Goal: Information Seeking & Learning: Learn about a topic

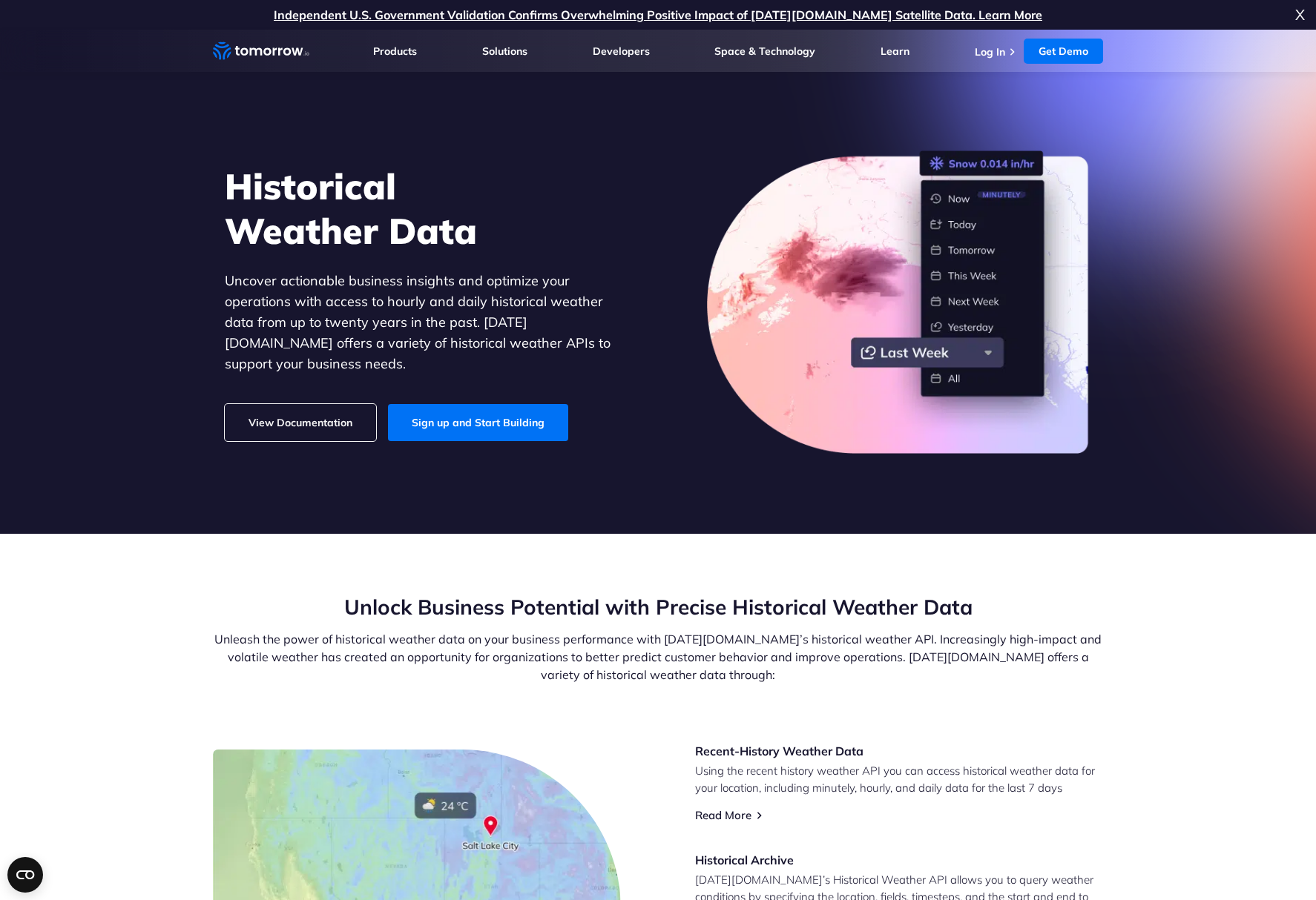
click at [299, 415] on link "View Documentation" at bounding box center [300, 423] width 151 height 37
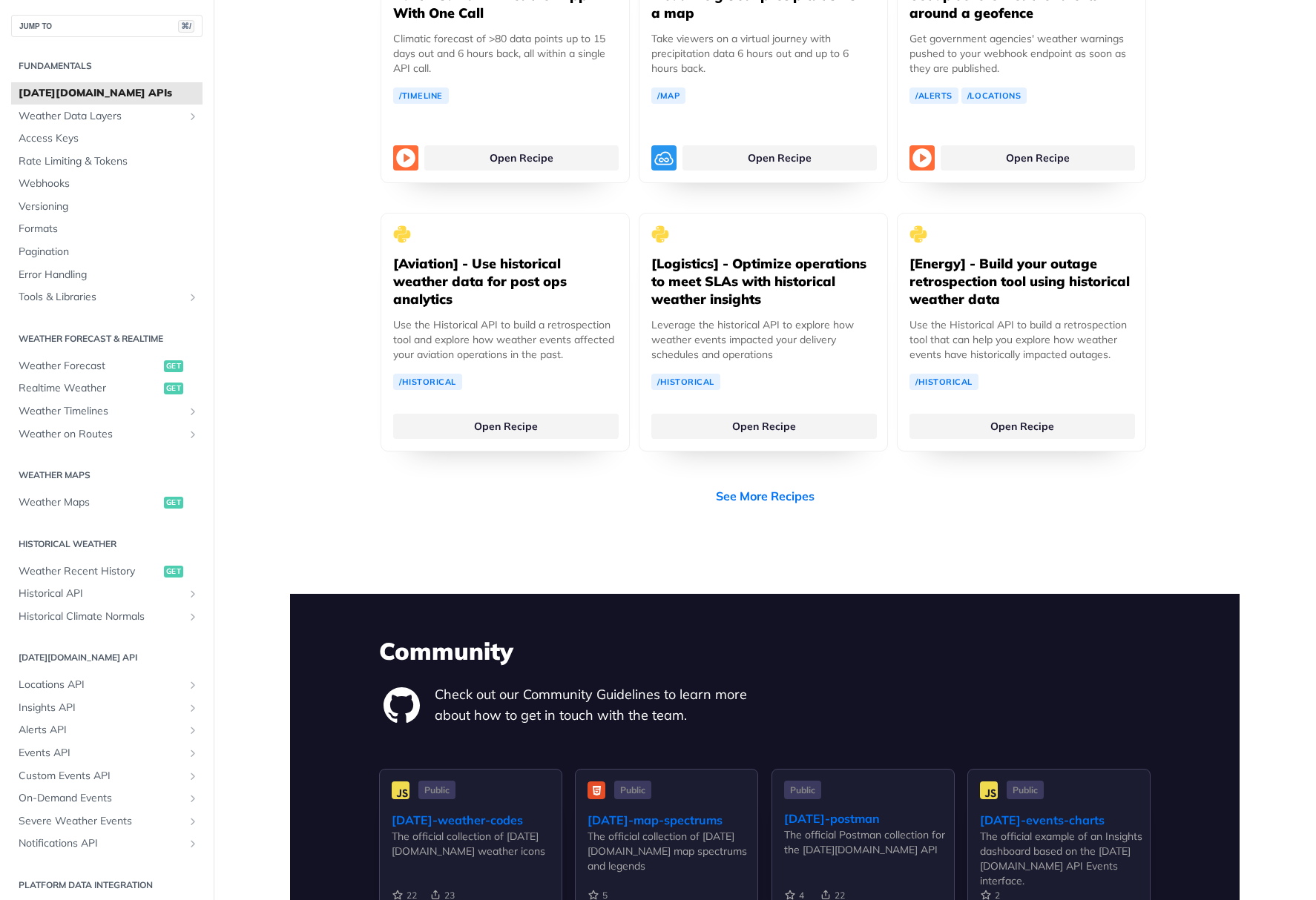
scroll to position [2643, 0]
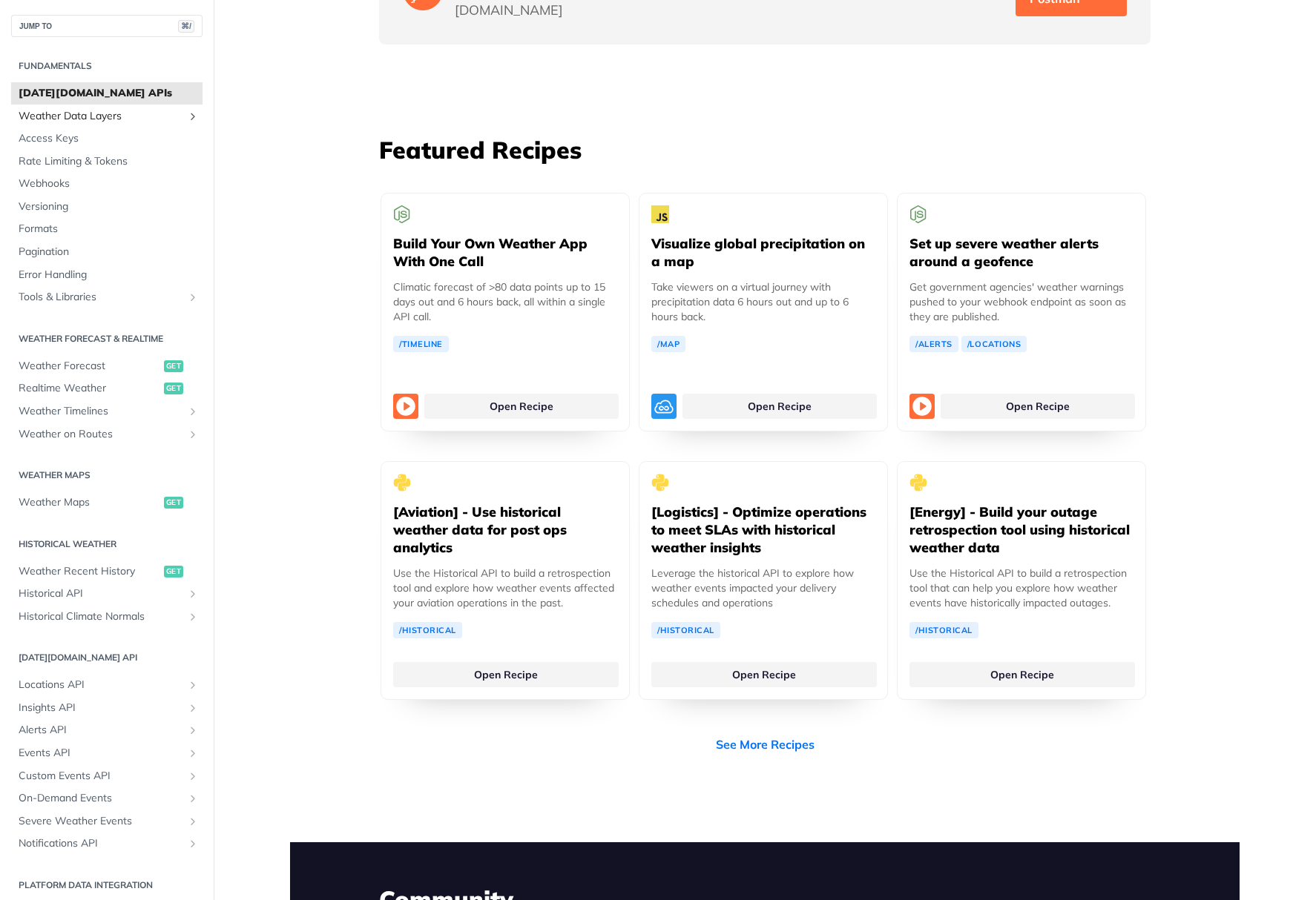
click at [62, 115] on span "Weather Data Layers" at bounding box center [100, 116] width 164 height 15
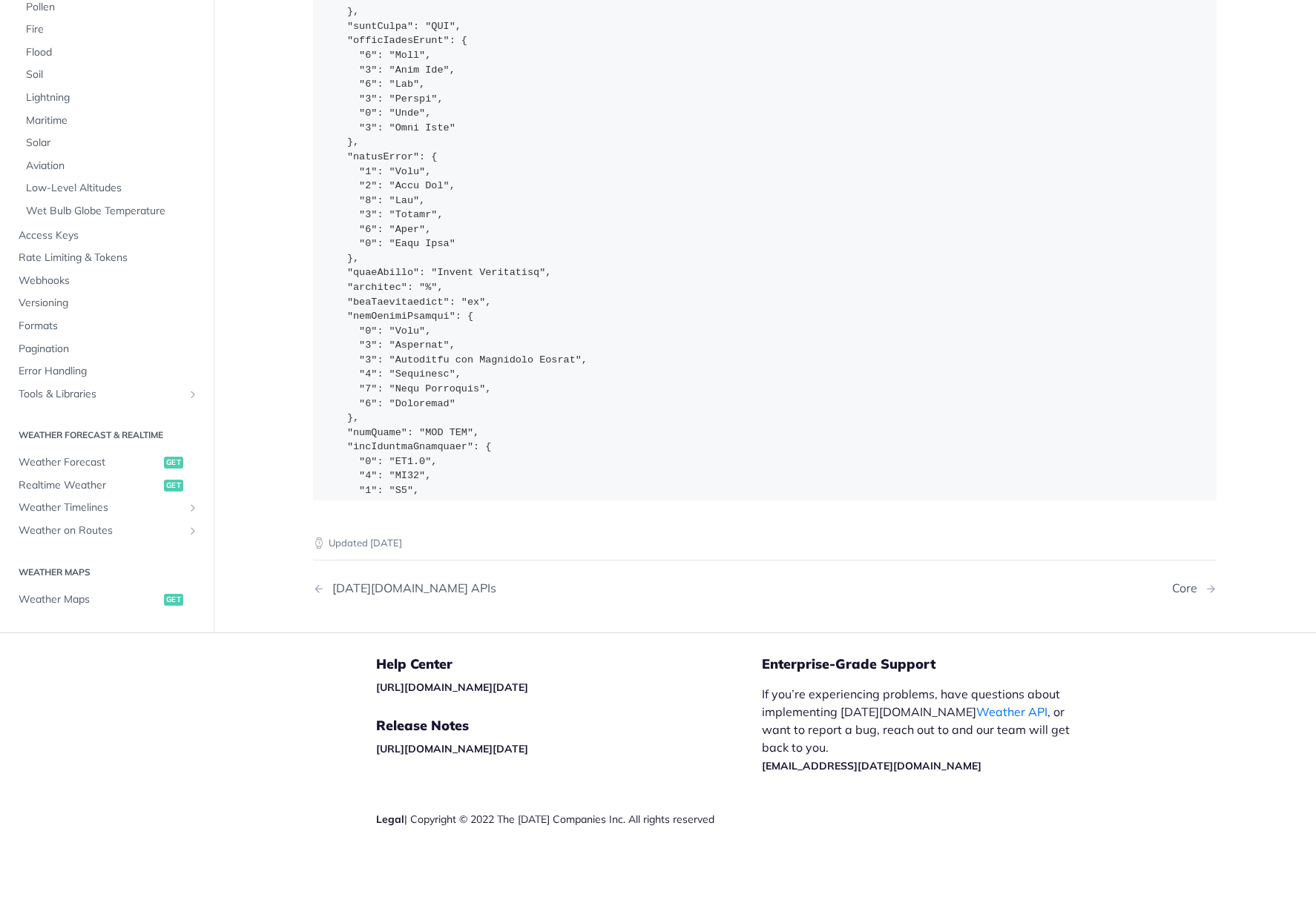
scroll to position [347, 0]
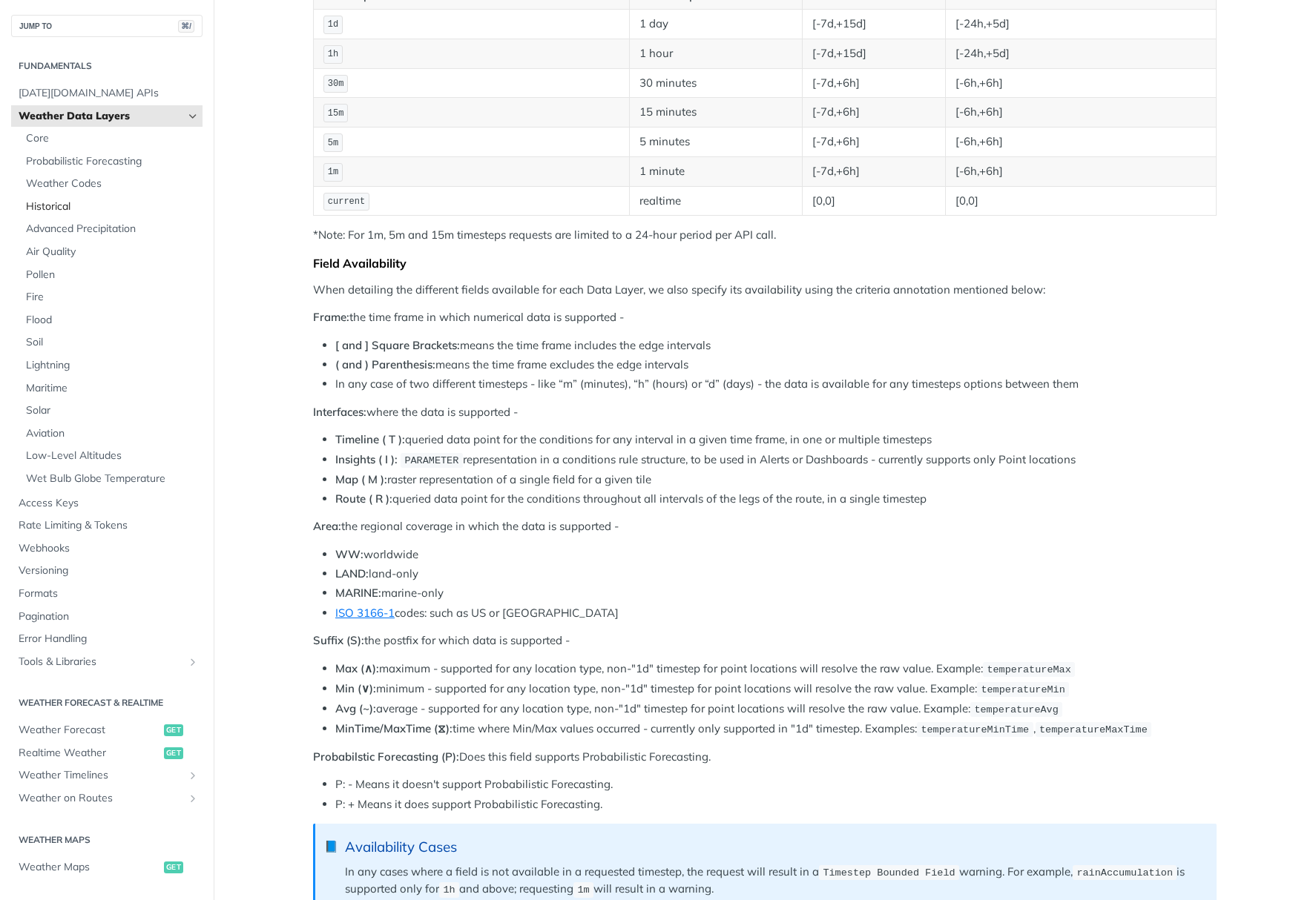
click at [56, 202] on span "Historical" at bounding box center [112, 207] width 173 height 15
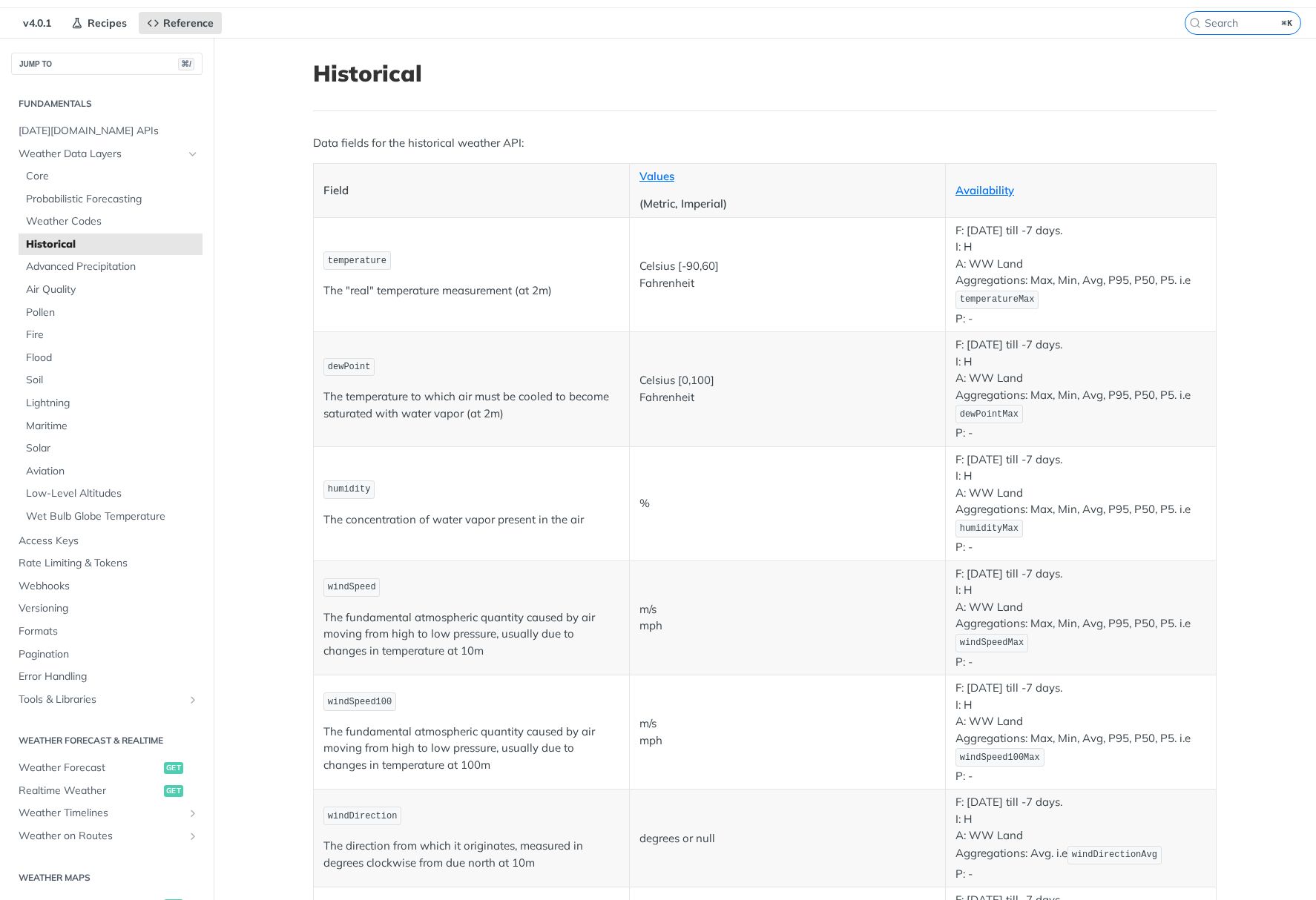
scroll to position [38, 0]
click at [59, 227] on span "Weather Codes" at bounding box center [112, 224] width 173 height 15
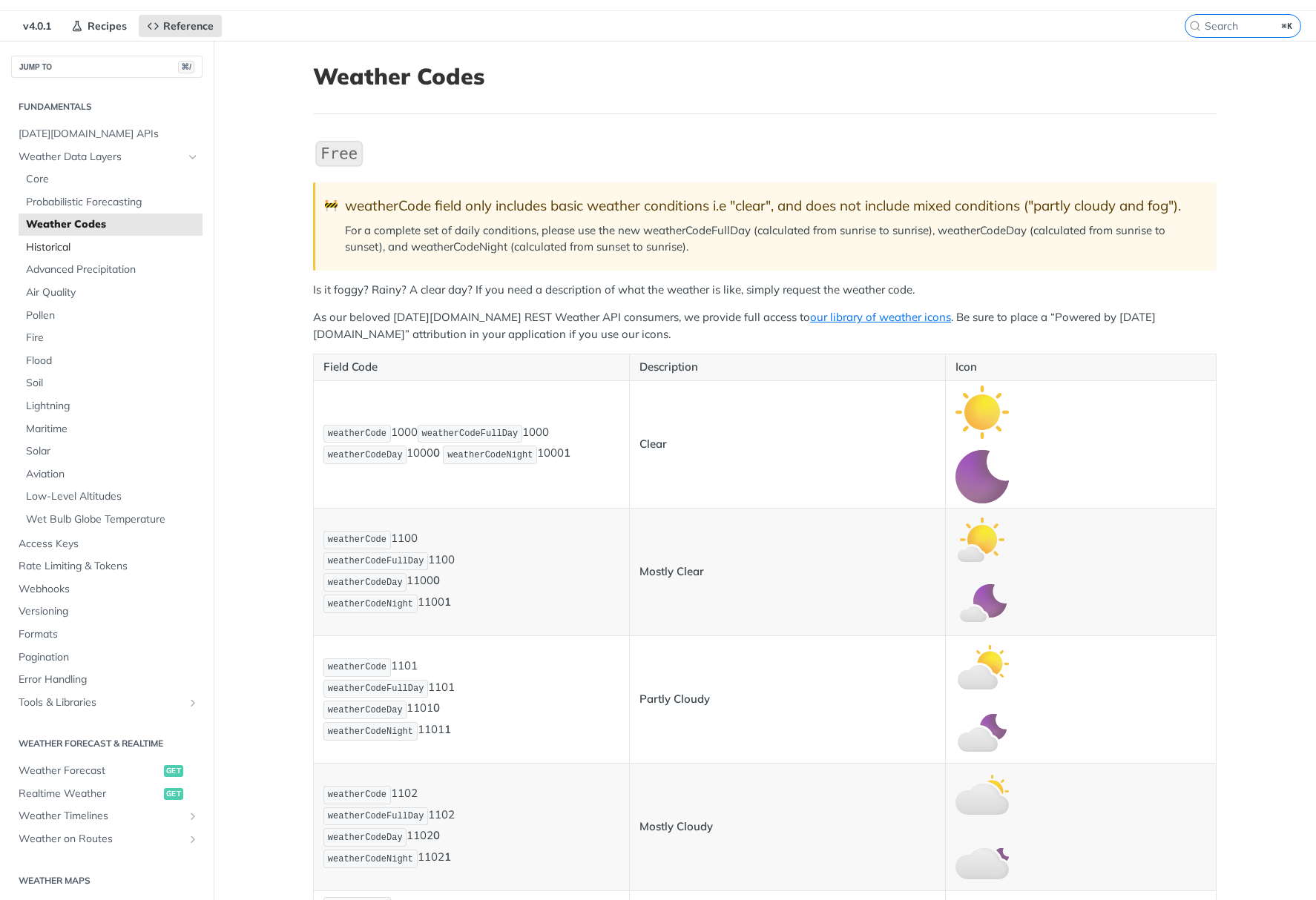
click at [57, 242] on span "Historical" at bounding box center [112, 247] width 173 height 15
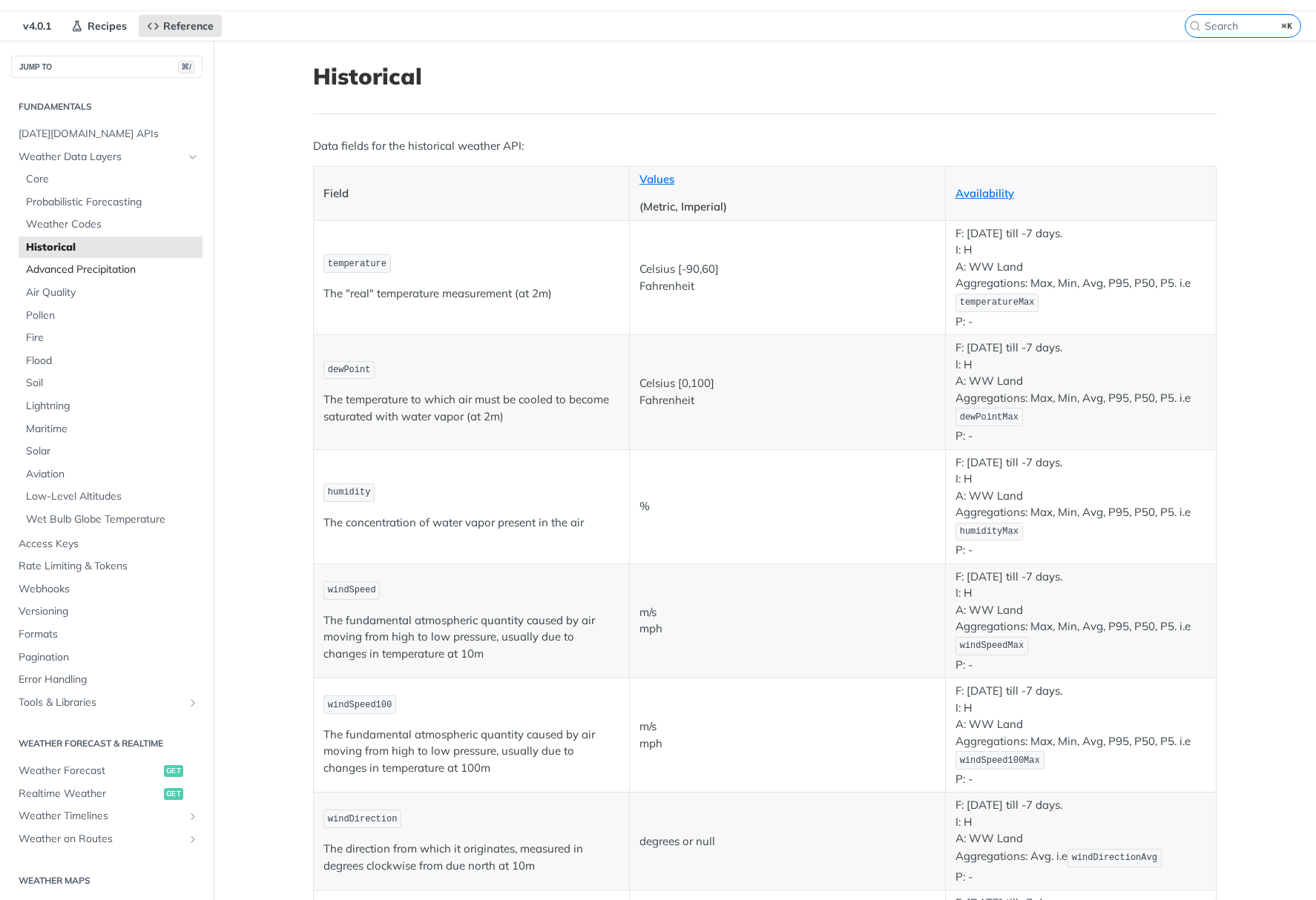
click at [59, 270] on span "Advanced Precipitation" at bounding box center [112, 270] width 173 height 15
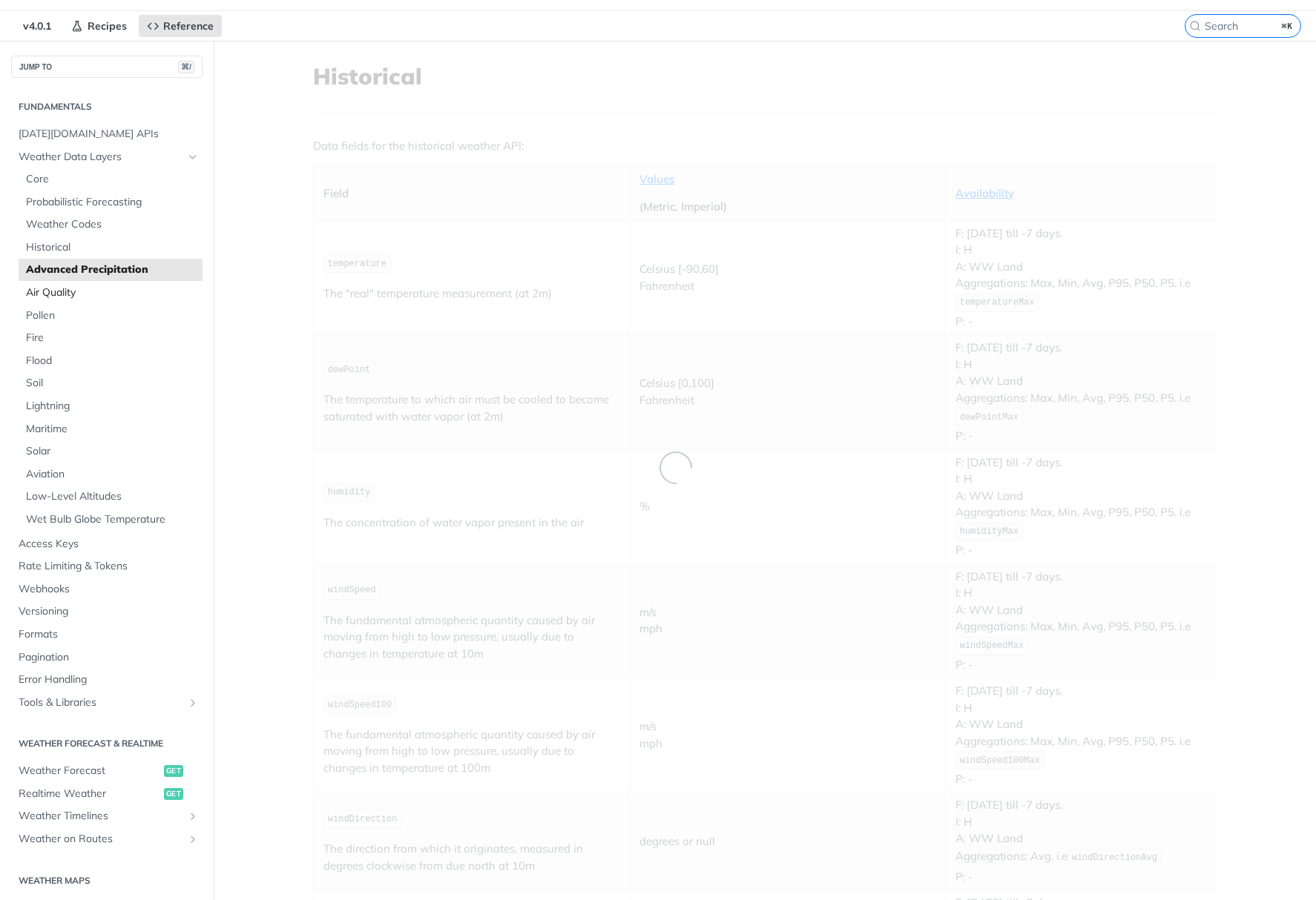
click at [71, 294] on span "Air Quality" at bounding box center [112, 292] width 173 height 15
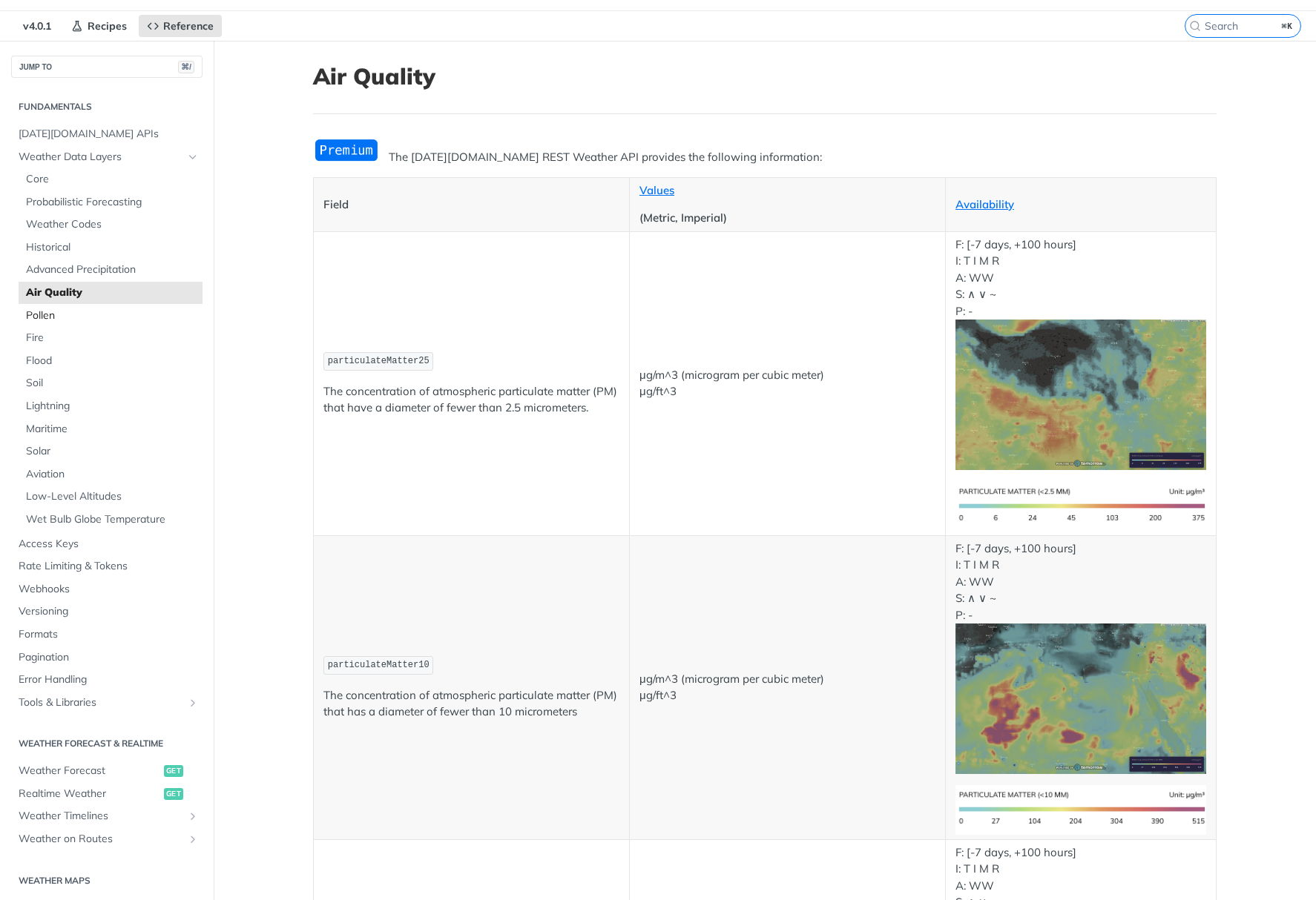
click at [70, 312] on span "Pollen" at bounding box center [112, 316] width 173 height 15
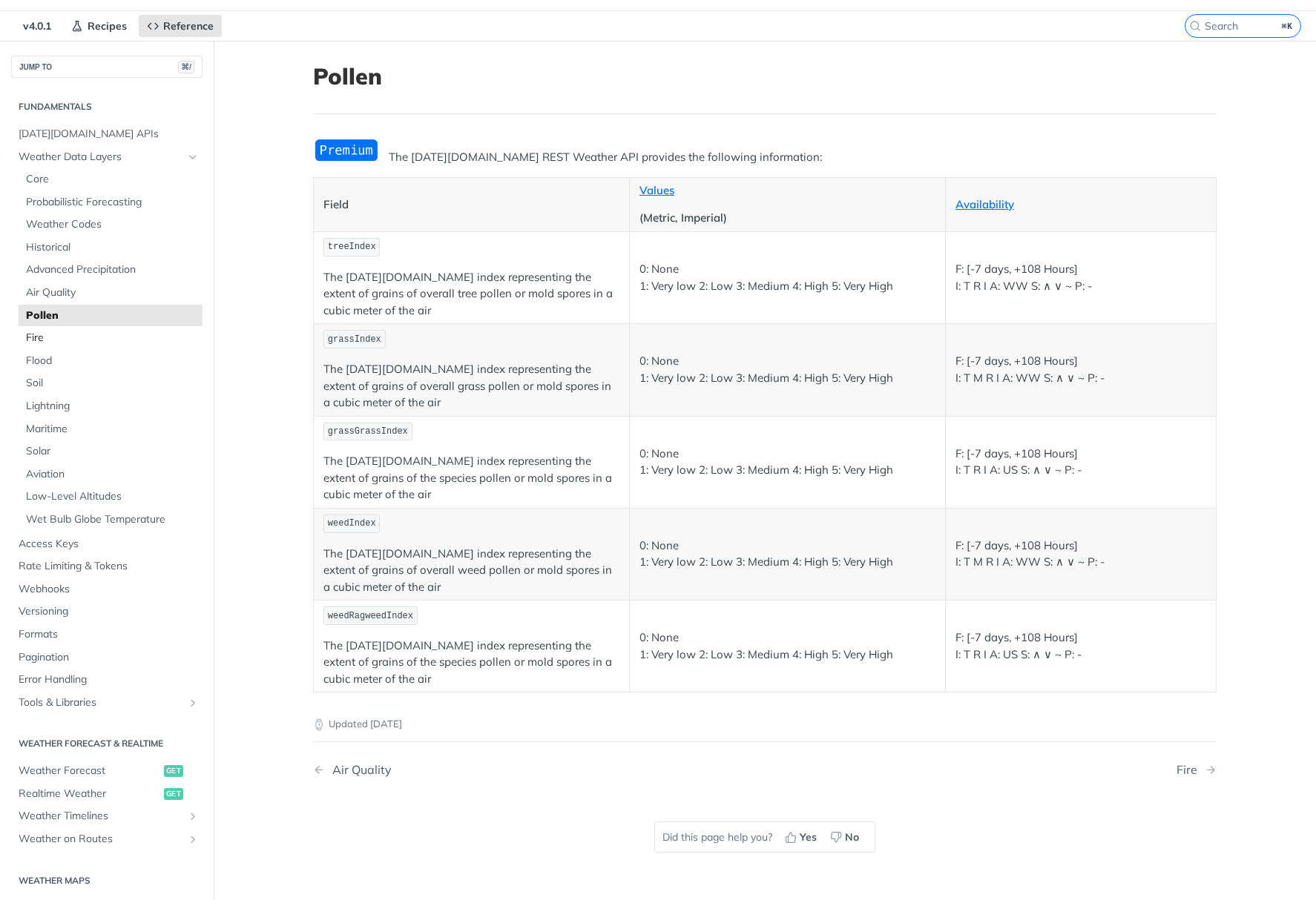
click at [52, 339] on span "Fire" at bounding box center [112, 337] width 173 height 15
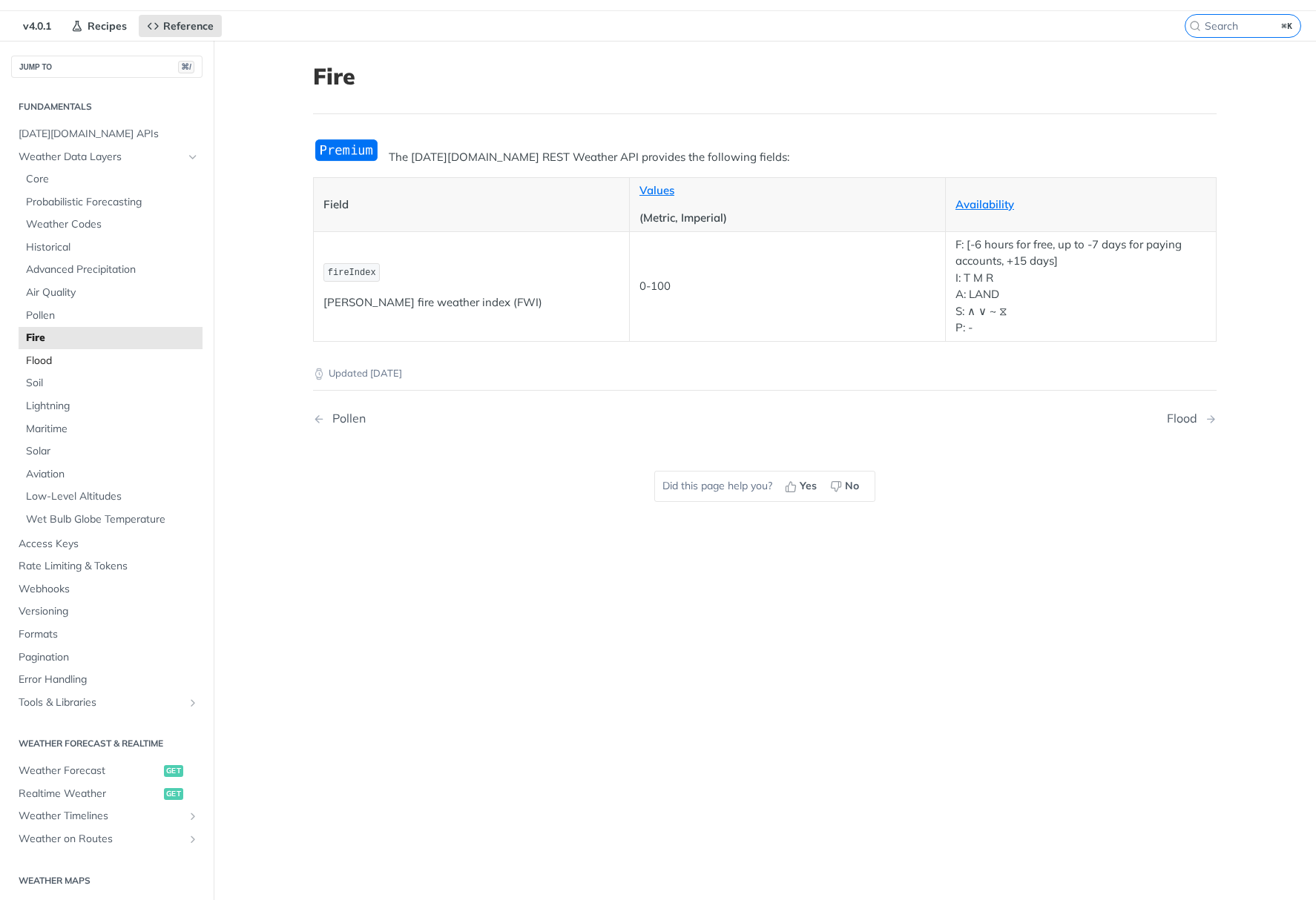
click at [44, 364] on link "Flood" at bounding box center [110, 361] width 184 height 23
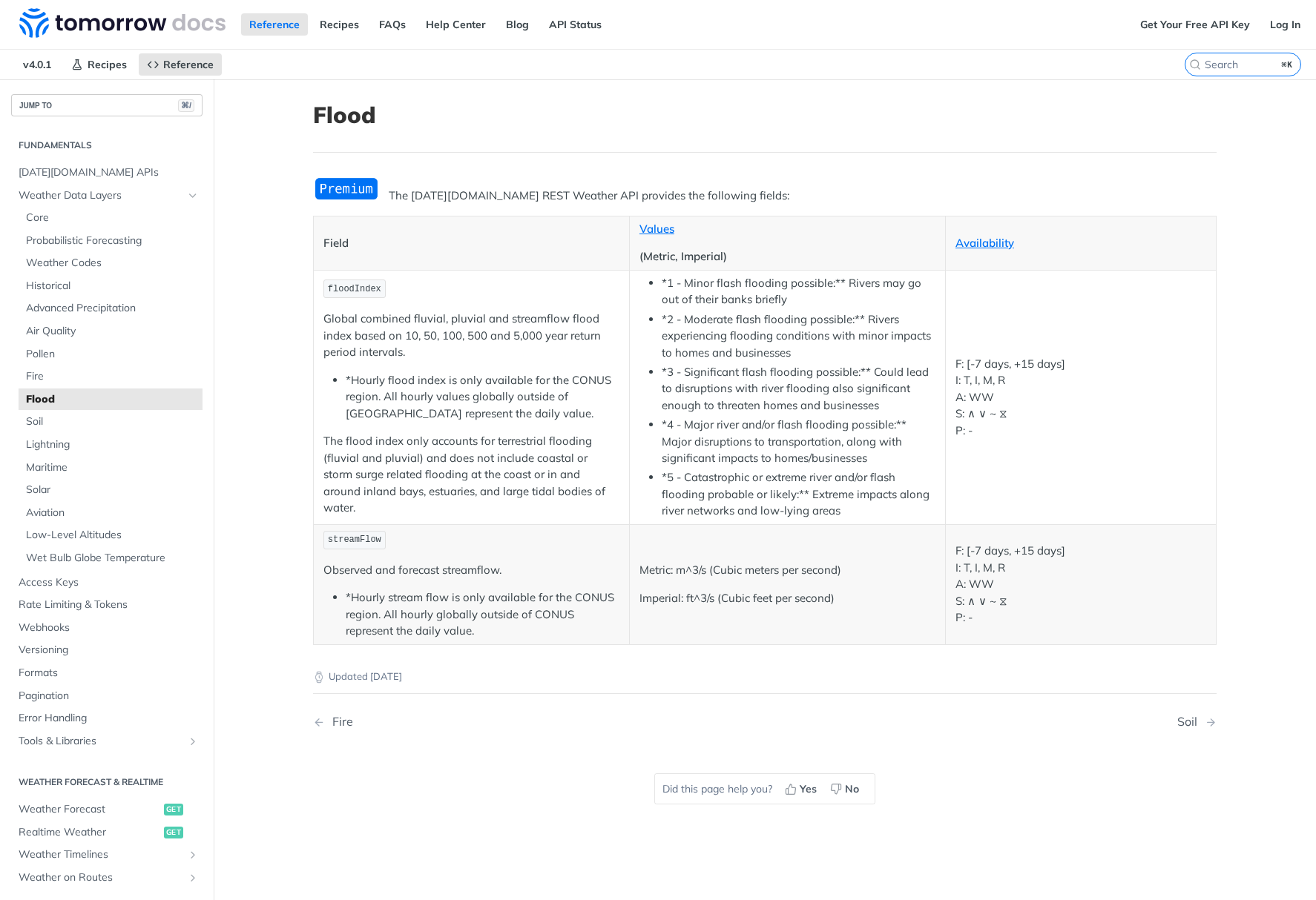
click at [55, 111] on button "JUMP TO ⌘/" at bounding box center [106, 105] width 192 height 23
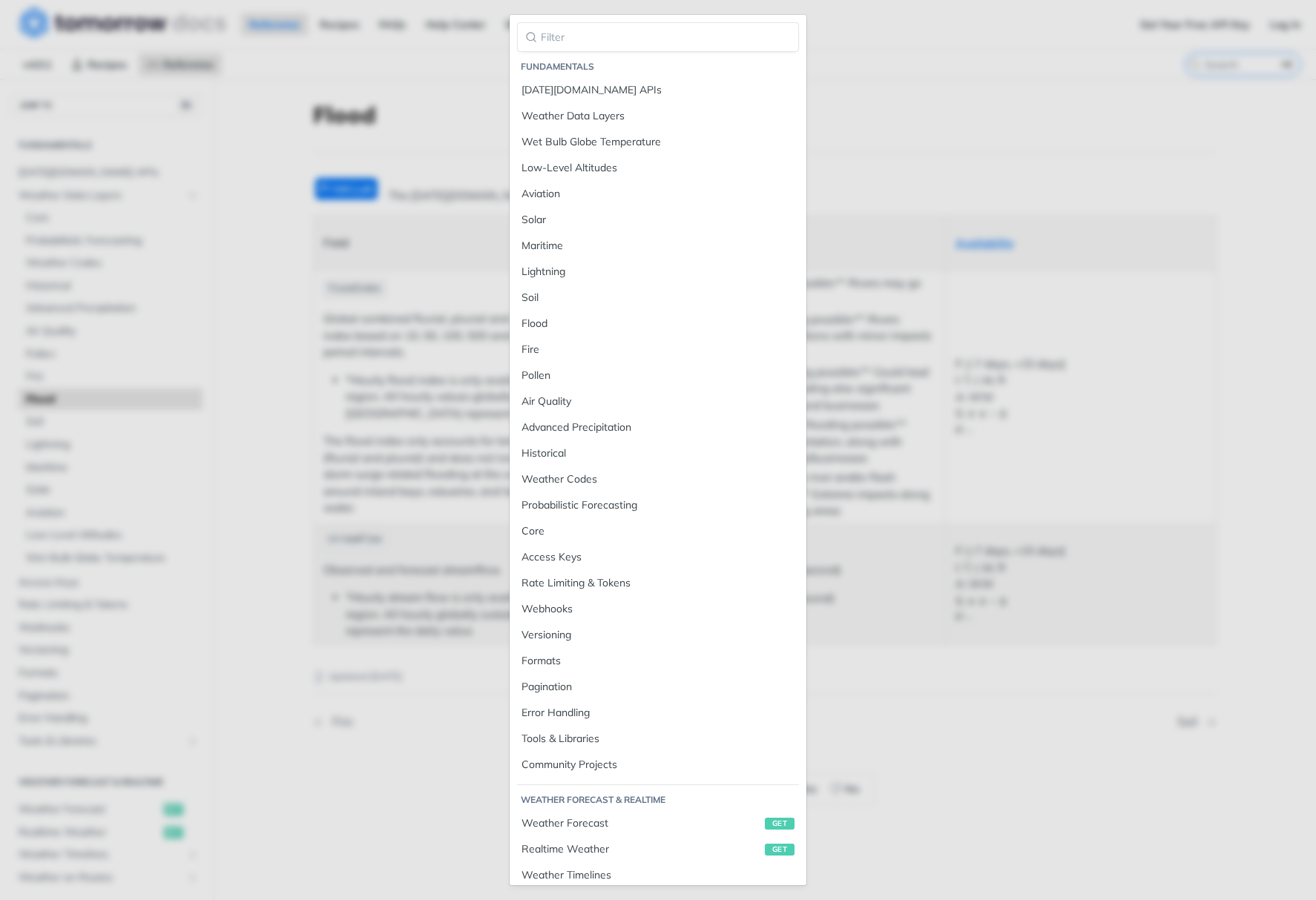
click at [941, 163] on main "JUMP TO ⌘/ Fundamentals [DATE][DOMAIN_NAME] APIs Weather Data Layers Core Proba…" at bounding box center [658, 529] width 1316 height 900
